Goal: Information Seeking & Learning: Learn about a topic

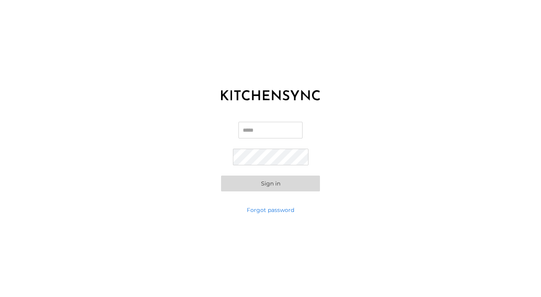
click at [245, 132] on input "Email" at bounding box center [271, 130] width 64 height 17
click at [271, 186] on button "Sign in" at bounding box center [270, 184] width 99 height 16
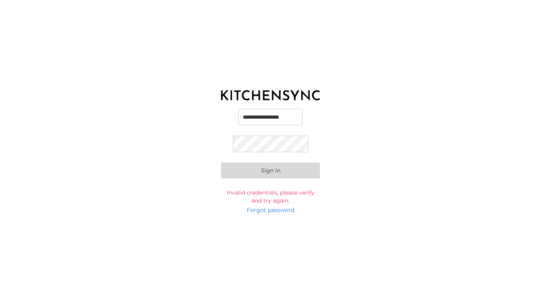
click at [271, 174] on button "Sign in" at bounding box center [270, 171] width 99 height 16
click at [288, 118] on input "**********" at bounding box center [271, 118] width 64 height 17
click at [278, 172] on button "Sign in" at bounding box center [270, 171] width 99 height 16
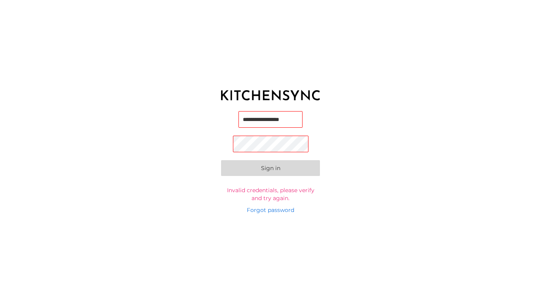
click at [290, 118] on input "**********" at bounding box center [271, 119] width 64 height 17
type input "**********"
click at [311, 190] on label "Invalid credentials, please verify and try again." at bounding box center [270, 196] width 99 height 16
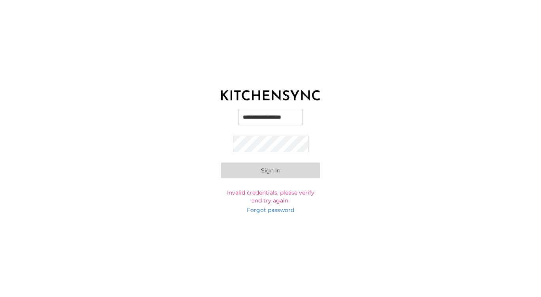
click at [272, 168] on button "Sign in" at bounding box center [270, 171] width 99 height 16
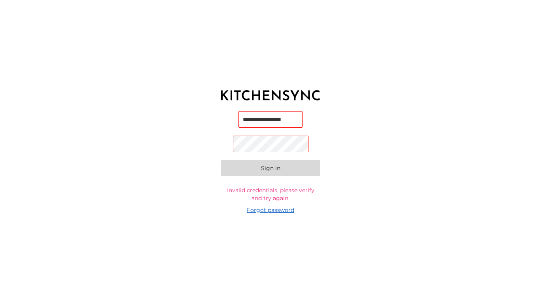
click at [270, 210] on link "Forgot password" at bounding box center [270, 210] width 47 height 8
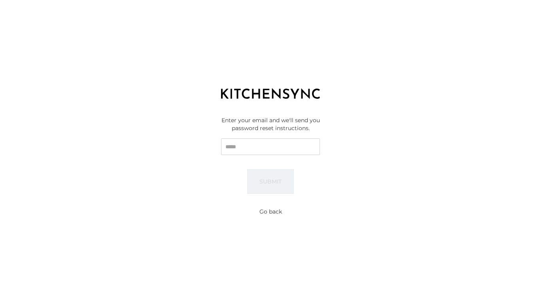
click at [240, 151] on input "Email" at bounding box center [270, 146] width 99 height 17
type input "**********"
click at [281, 181] on button "Submit" at bounding box center [270, 181] width 47 height 25
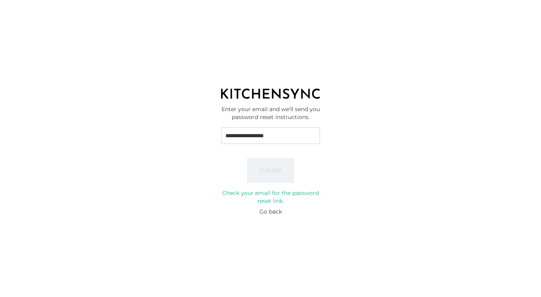
click at [272, 212] on button "Go back" at bounding box center [271, 212] width 23 height 8
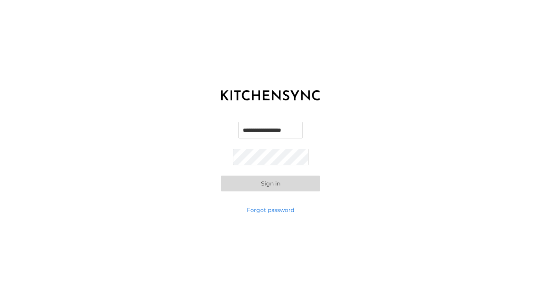
click at [267, 183] on button "Sign in" at bounding box center [270, 184] width 99 height 16
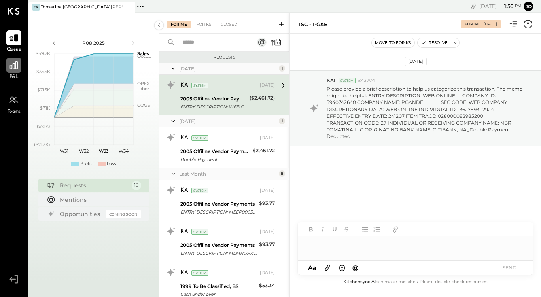
click at [18, 72] on div at bounding box center [13, 65] width 15 height 15
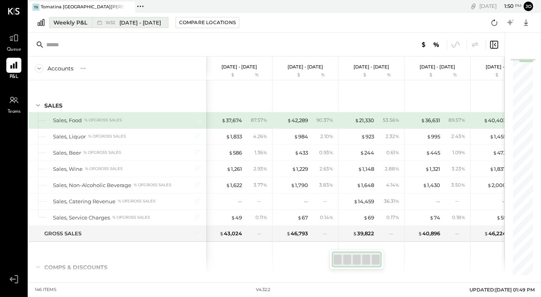
click at [77, 21] on div "Weekly P&L" at bounding box center [70, 23] width 34 height 8
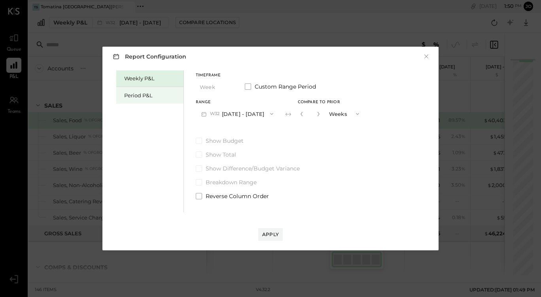
click at [144, 93] on div "Period P&L" at bounding box center [151, 96] width 55 height 8
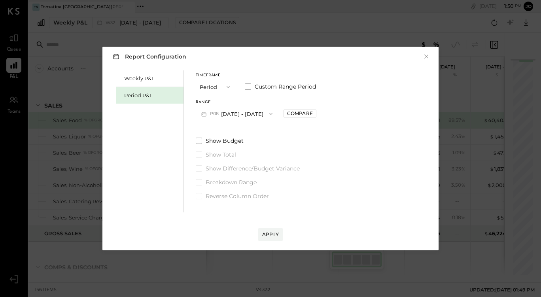
click at [206, 115] on icon "button" at bounding box center [204, 114] width 8 height 8
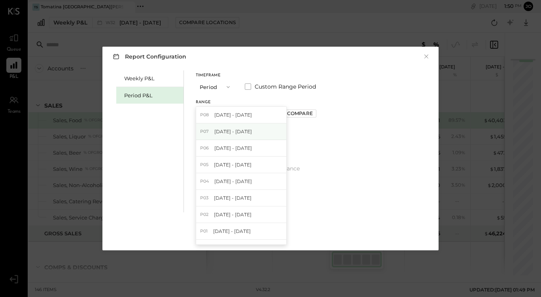
click at [206, 133] on span "P07" at bounding box center [205, 132] width 11 height 6
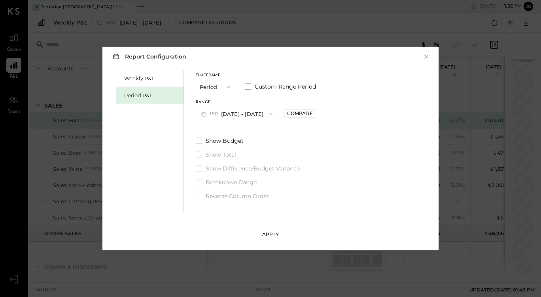
click at [270, 236] on div "Apply" at bounding box center [270, 234] width 17 height 7
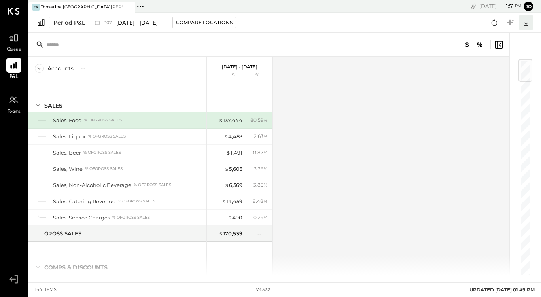
click at [526, 22] on icon at bounding box center [526, 22] width 10 height 10
click at [492, 72] on div "Excel" at bounding box center [501, 69] width 63 height 17
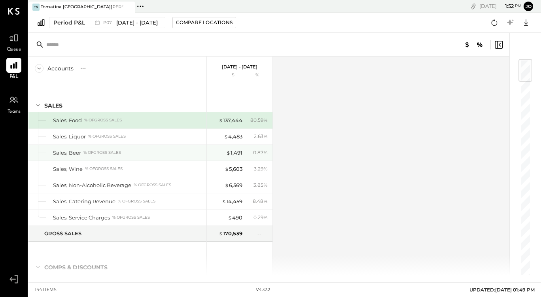
click at [86, 153] on div "% of GROSS SALES" at bounding box center [102, 153] width 38 height 6
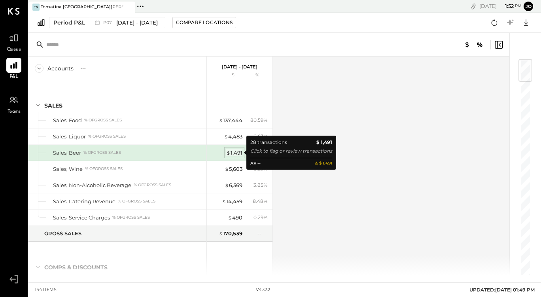
click at [237, 150] on div "$ 1,491" at bounding box center [234, 153] width 16 height 8
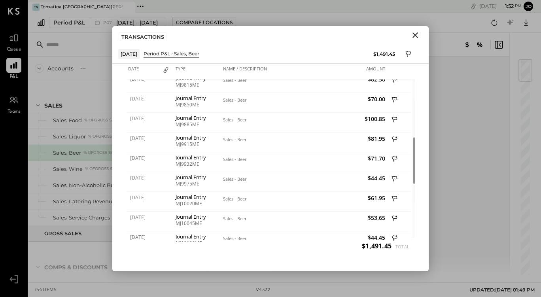
click at [418, 36] on icon "Close" at bounding box center [415, 34] width 9 height 9
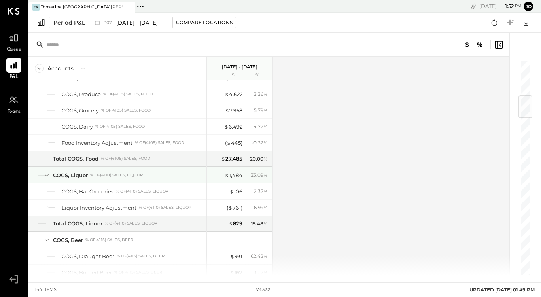
scroll to position [318, 0]
click at [229, 174] on div "$ 1,484" at bounding box center [234, 175] width 18 height 8
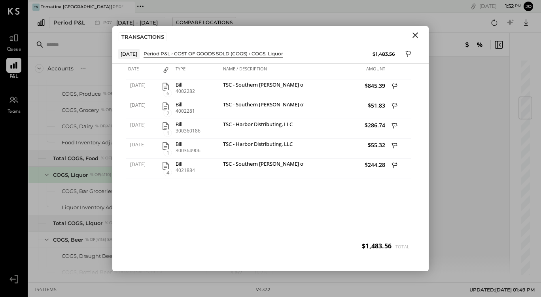
click at [415, 37] on icon "Close" at bounding box center [415, 34] width 9 height 9
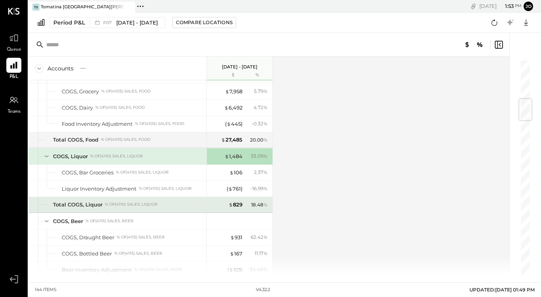
scroll to position [337, 0]
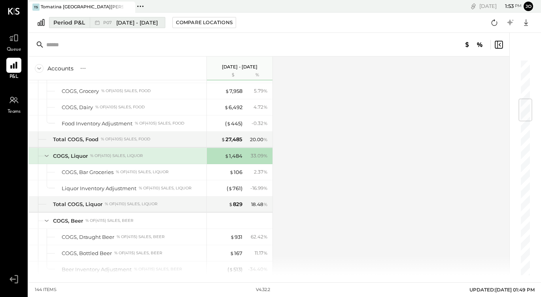
click at [63, 19] on div "Period P&L" at bounding box center [69, 23] width 32 height 8
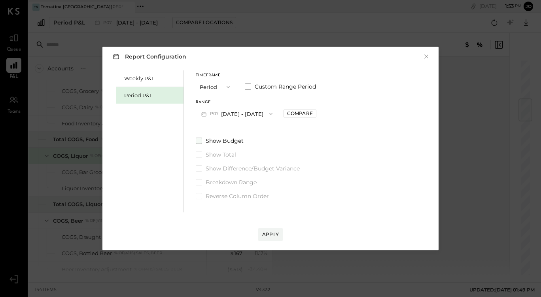
click at [201, 138] on span at bounding box center [199, 141] width 6 height 6
click at [312, 116] on div "Compare" at bounding box center [300, 113] width 26 height 7
click at [320, 113] on icon "button" at bounding box center [317, 114] width 5 height 5
type input "*"
click at [269, 233] on div "Apply" at bounding box center [270, 234] width 17 height 7
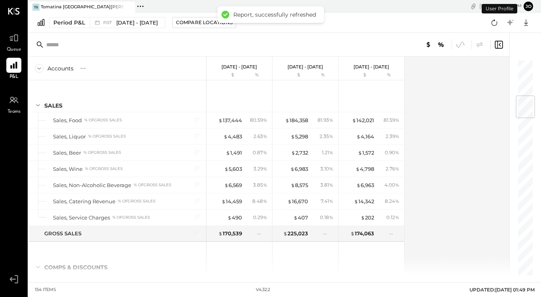
scroll to position [307, 0]
